Goal: Transaction & Acquisition: Book appointment/travel/reservation

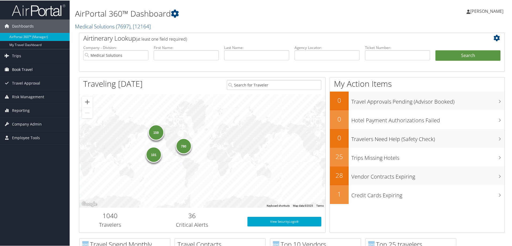
click at [26, 68] on span "Book Travel" at bounding box center [22, 68] width 21 height 13
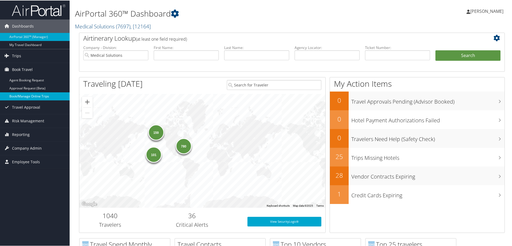
click at [33, 96] on link "Book/Manage Online Trips" at bounding box center [35, 96] width 70 height 8
